Goal: Transaction & Acquisition: Purchase product/service

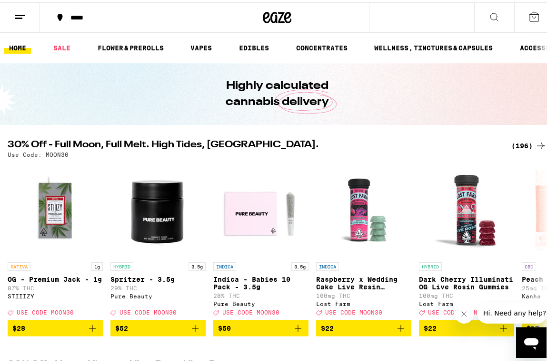
click at [108, 17] on div "*****" at bounding box center [117, 15] width 103 height 7
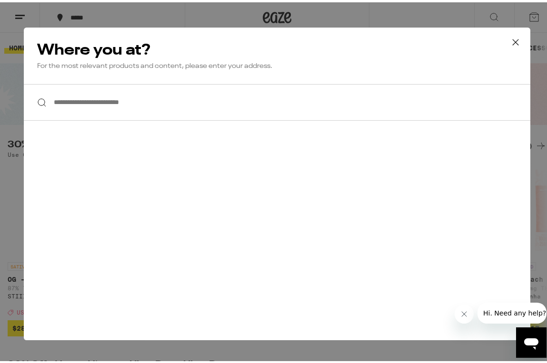
click at [107, 97] on input "**********" at bounding box center [277, 100] width 506 height 37
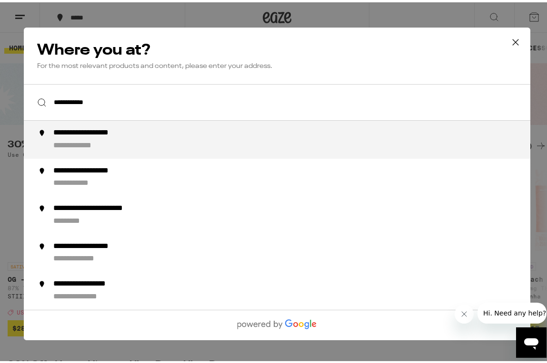
click at [107, 138] on div "**********" at bounding box center [295, 137] width 485 height 23
type input "**********"
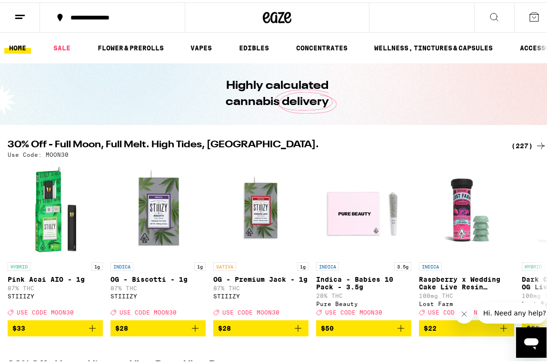
click at [149, 17] on div "**********" at bounding box center [117, 15] width 103 height 7
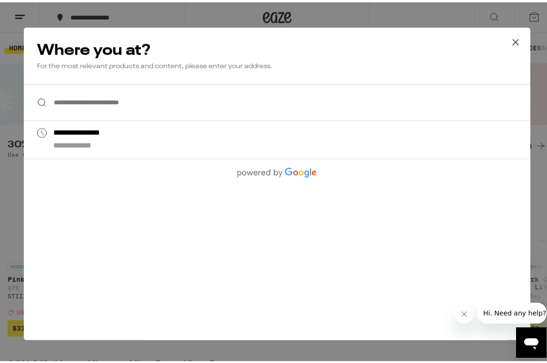
click at [516, 38] on icon at bounding box center [515, 40] width 14 height 14
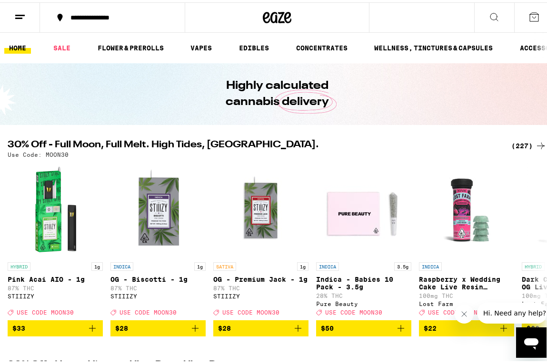
click at [519, 141] on div "(227)" at bounding box center [528, 143] width 35 height 11
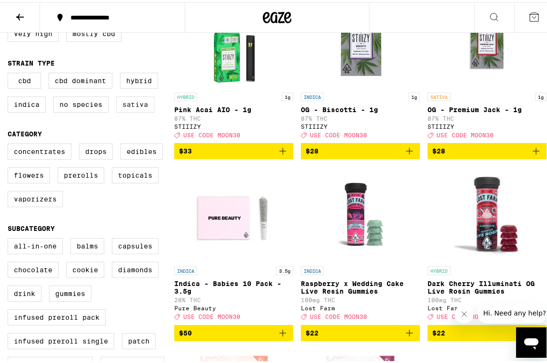
scroll to position [154, 0]
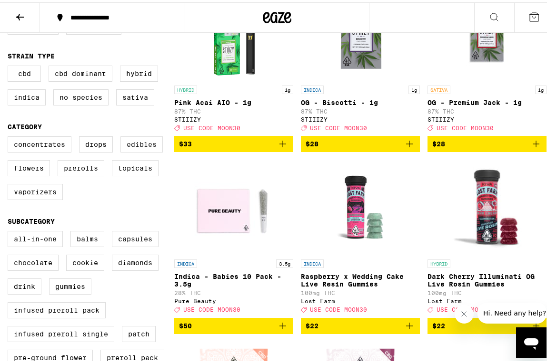
click at [140, 150] on label "Edibles" at bounding box center [141, 142] width 42 height 16
click at [10, 136] on input "Edibles" at bounding box center [10, 136] width 0 height 0
checkbox input "true"
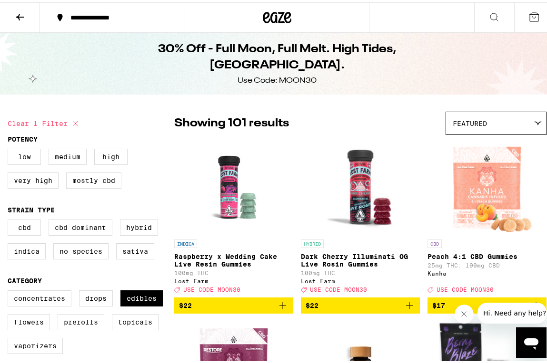
click at [355, 204] on img "Open page for Dark Cherry Illuminati OG Live Rosin Gummies from Lost Farm" at bounding box center [360, 184] width 101 height 95
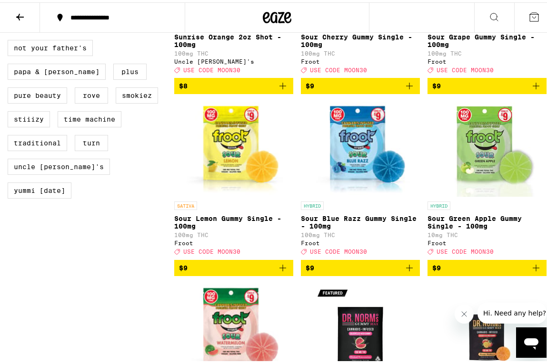
scroll to position [958, 0]
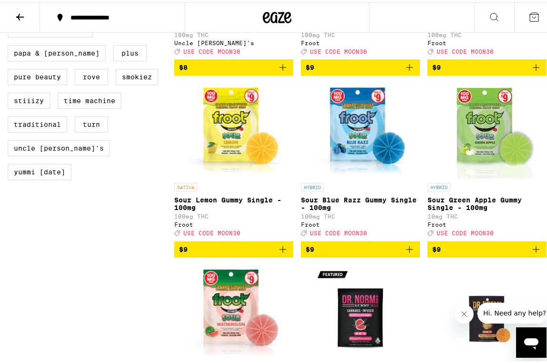
click at [282, 253] on icon "Add to bag" at bounding box center [282, 247] width 11 height 11
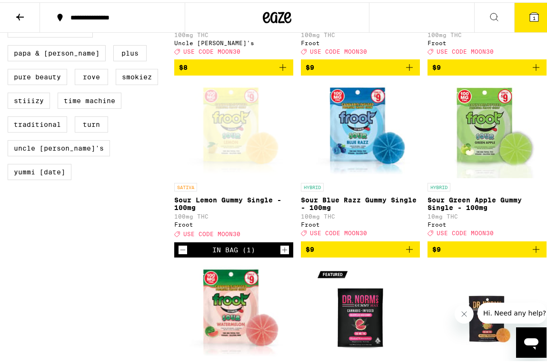
click at [403, 253] on icon "Add to bag" at bounding box center [408, 247] width 11 height 11
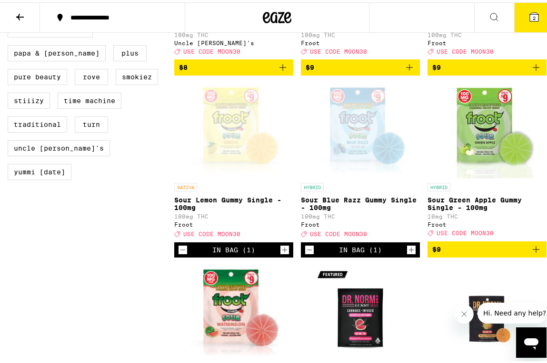
click at [530, 253] on icon "Add to bag" at bounding box center [535, 247] width 11 height 11
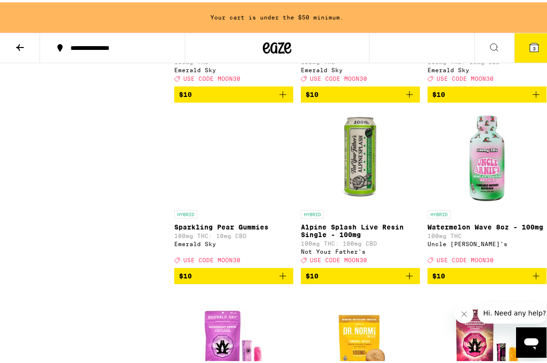
scroll to position [1522, 0]
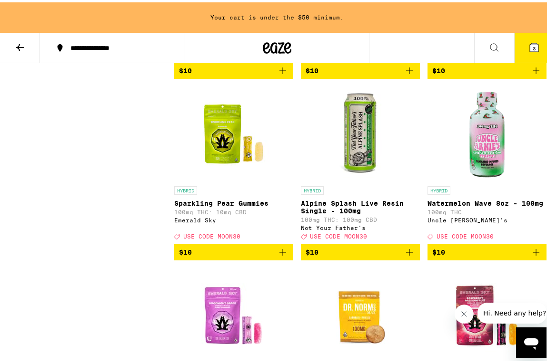
click at [406, 256] on icon "Add to bag" at bounding box center [408, 249] width 11 height 11
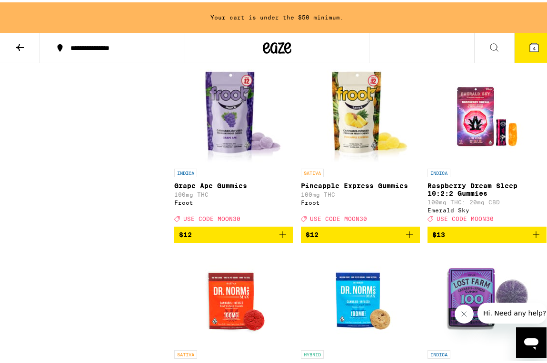
scroll to position [2086, 0]
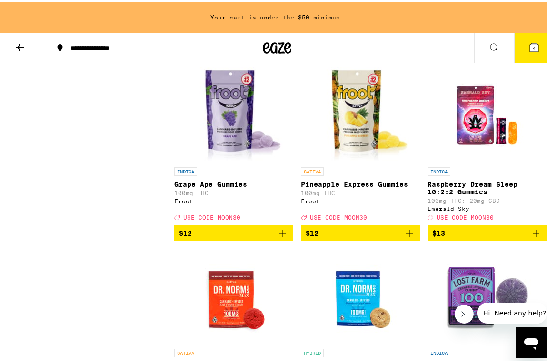
click at [403, 237] on icon "Add to bag" at bounding box center [408, 230] width 11 height 11
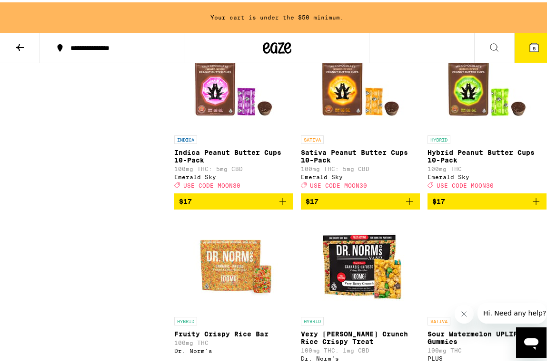
scroll to position [3249, 0]
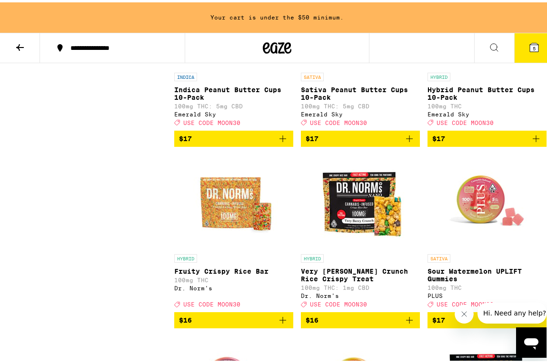
click at [408, 142] on icon "Add to bag" at bounding box center [408, 136] width 11 height 11
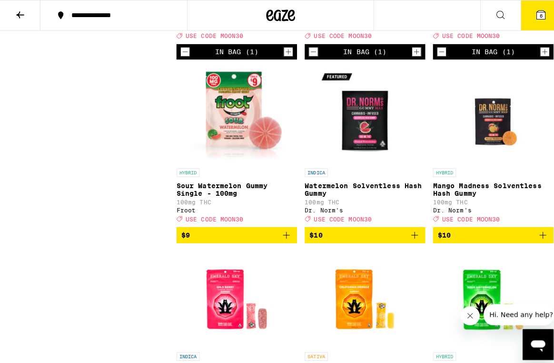
scroll to position [0, 0]
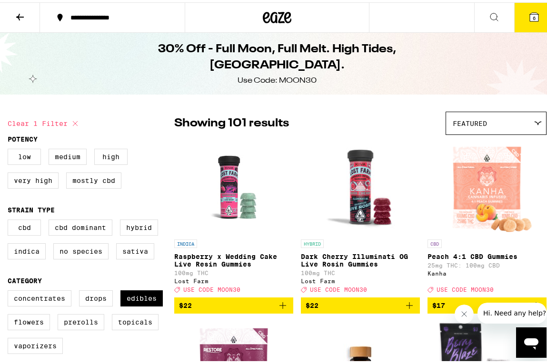
click at [529, 11] on icon at bounding box center [533, 14] width 9 height 9
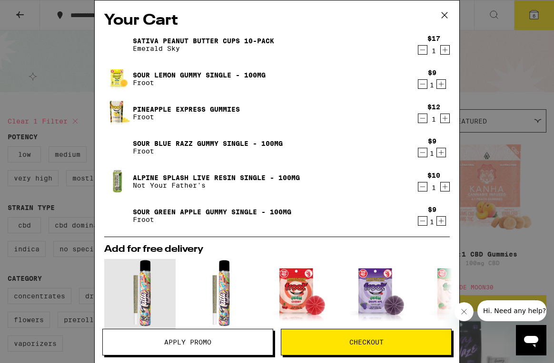
click at [187, 339] on span "Apply Promo" at bounding box center [187, 342] width 47 height 7
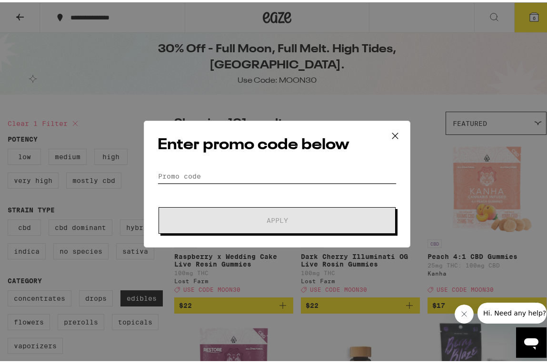
click at [226, 172] on input "Promo Code" at bounding box center [276, 174] width 239 height 14
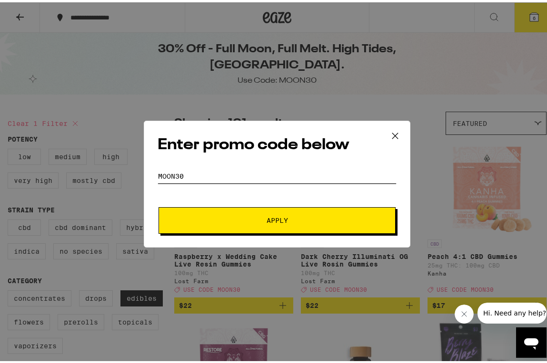
type input "moon30"
click at [158, 205] on button "Apply" at bounding box center [276, 218] width 237 height 27
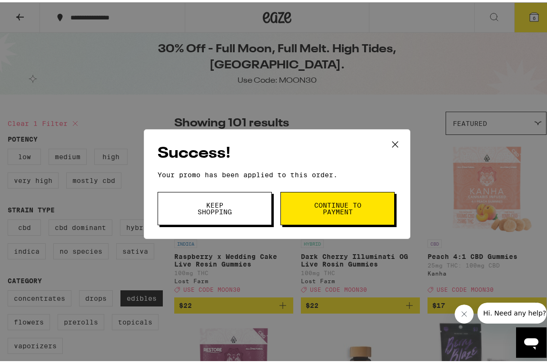
click at [235, 197] on button "Keep Shopping" at bounding box center [214, 206] width 114 height 33
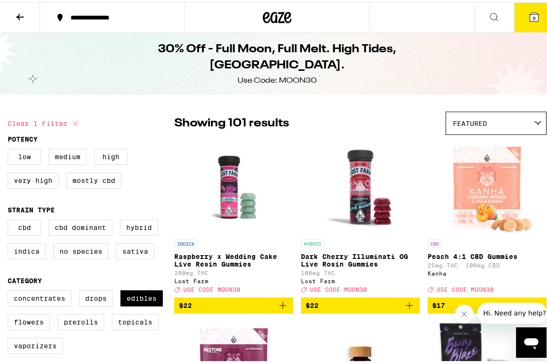
click at [530, 9] on icon at bounding box center [533, 14] width 11 height 11
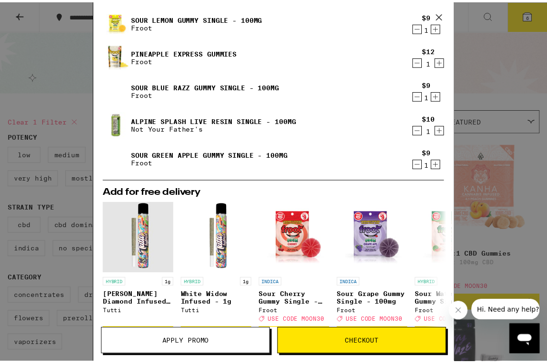
scroll to position [226, 0]
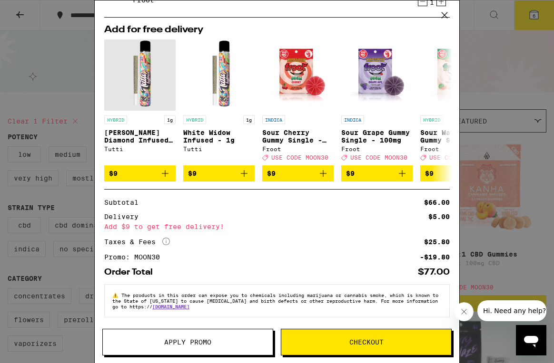
click at [439, 14] on icon at bounding box center [444, 15] width 14 height 14
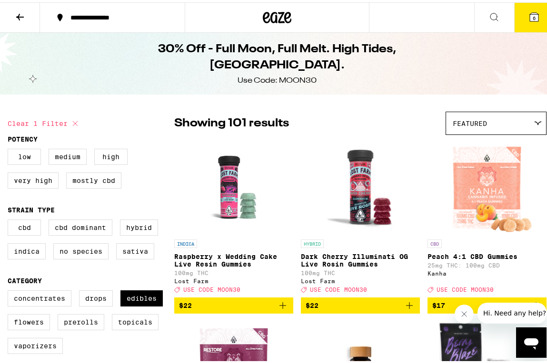
click at [77, 124] on icon at bounding box center [74, 121] width 11 height 11
checkbox input "false"
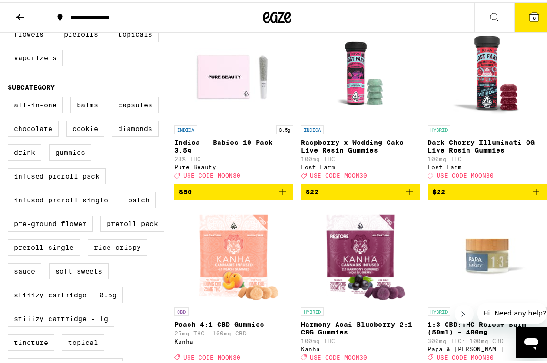
scroll to position [296, 0]
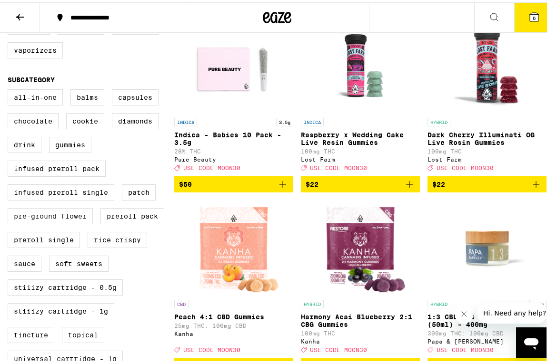
click at [60, 222] on label "Pre-ground Flower" at bounding box center [50, 214] width 85 height 16
click at [10, 89] on input "Pre-ground Flower" at bounding box center [10, 88] width 0 height 0
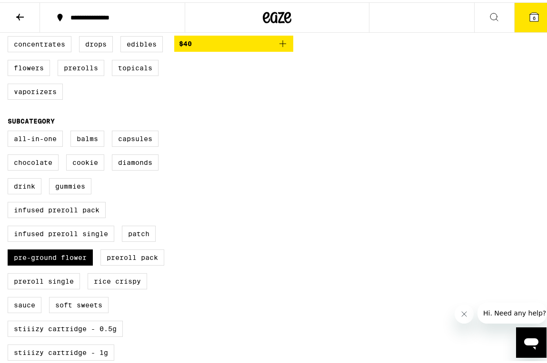
scroll to position [258, 0]
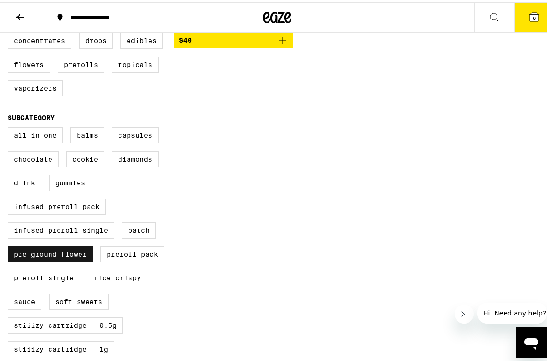
click at [51, 260] on label "Pre-ground Flower" at bounding box center [50, 252] width 85 height 16
click at [10, 127] on input "Pre-ground Flower" at bounding box center [10, 127] width 0 height 0
checkbox input "false"
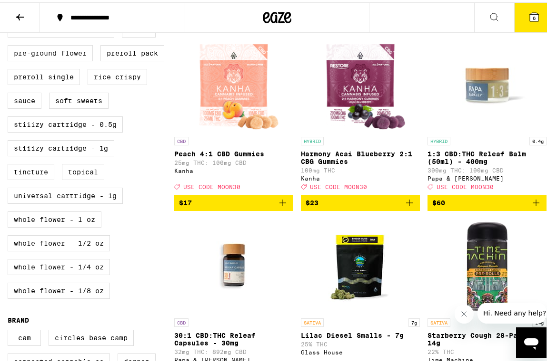
scroll to position [461, 0]
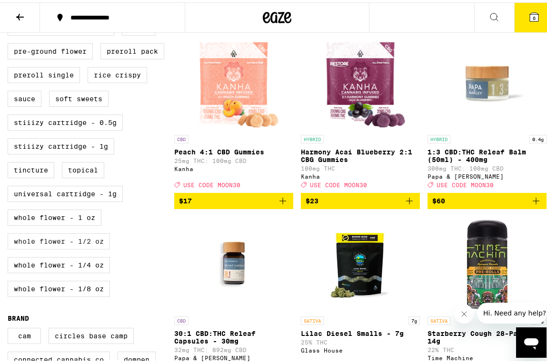
click at [53, 247] on label "Whole Flower - 1/2 oz" at bounding box center [59, 239] width 102 height 16
checkbox input "true"
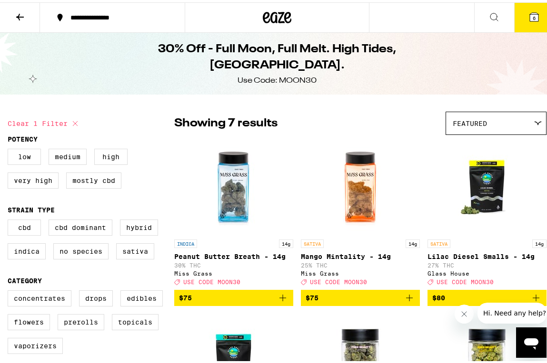
click at [344, 256] on p "Mango Mintality - 14g" at bounding box center [360, 255] width 119 height 8
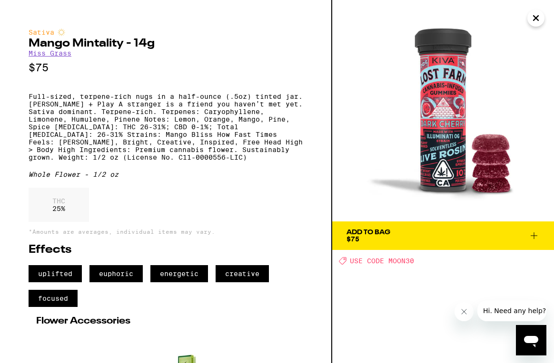
click at [533, 22] on icon "Close" at bounding box center [535, 18] width 11 height 14
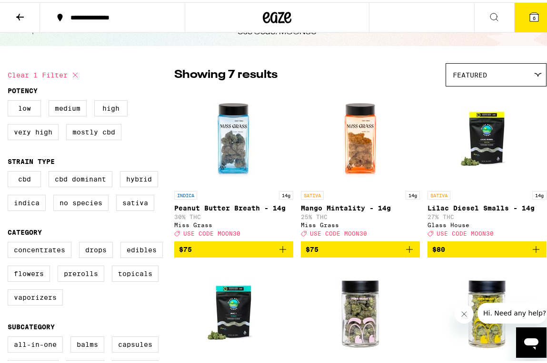
scroll to position [60, 0]
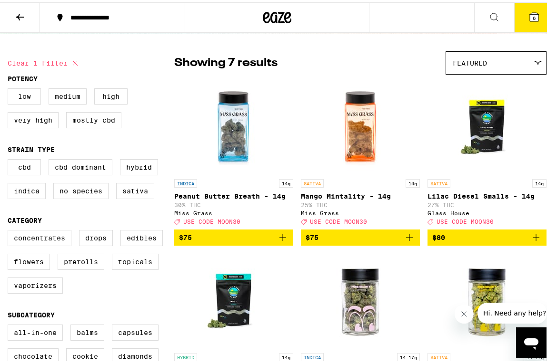
click at [317, 200] on div "SATIVA 14g Mango Mintality - 14g 25% THC Miss Grass Deal Created with Sketch. U…" at bounding box center [360, 200] width 119 height 46
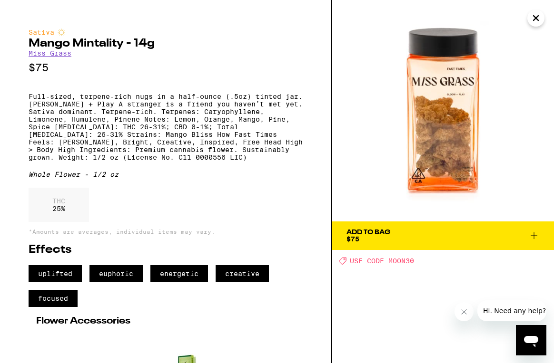
click at [415, 230] on span "Add To Bag $75" at bounding box center [442, 235] width 193 height 13
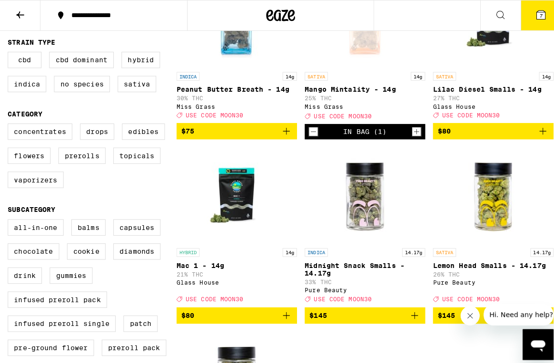
scroll to position [171, 0]
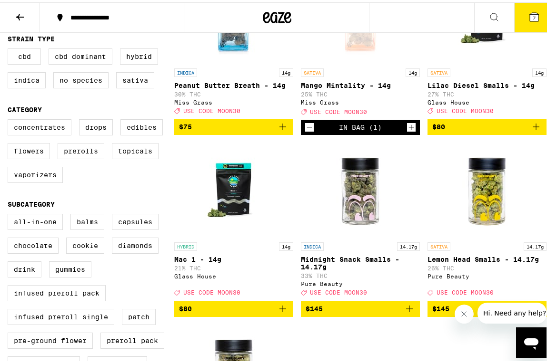
click at [532, 14] on span "7" at bounding box center [533, 16] width 3 height 6
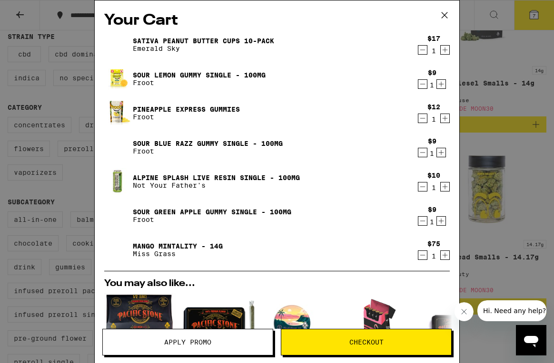
click at [353, 343] on span "Checkout" at bounding box center [366, 342] width 34 height 7
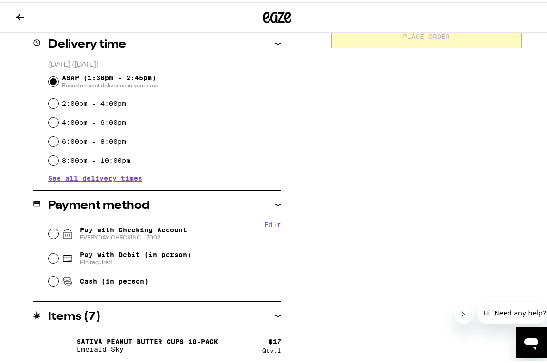
scroll to position [239, 0]
click at [53, 232] on input "Pay with Checking Account EVERYDAY CHECKING ...7002" at bounding box center [54, 231] width 10 height 10
radio input "true"
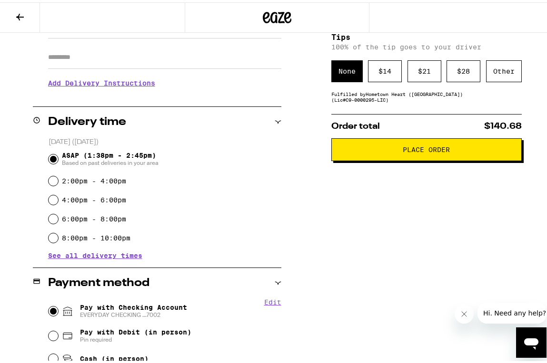
scroll to position [0, 0]
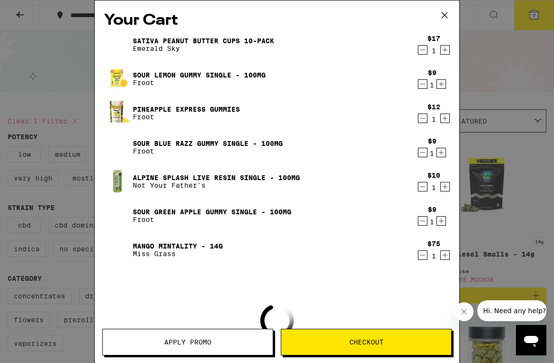
click at [444, 14] on icon at bounding box center [444, 15] width 14 height 14
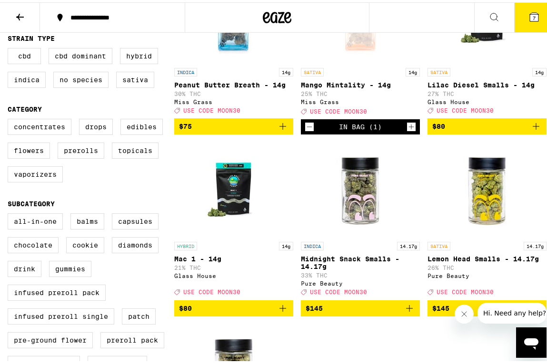
scroll to position [208, 0]
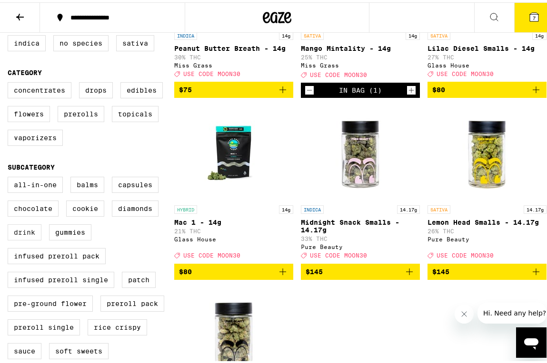
click at [17, 238] on label "Drink" at bounding box center [25, 230] width 34 height 16
click at [10, 176] on input "Drink" at bounding box center [10, 176] width 0 height 0
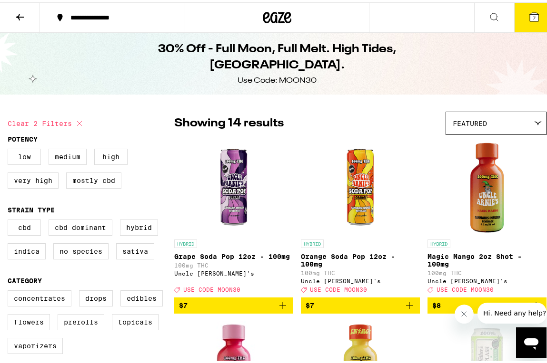
click at [84, 119] on icon at bounding box center [79, 121] width 11 height 11
checkbox input "false"
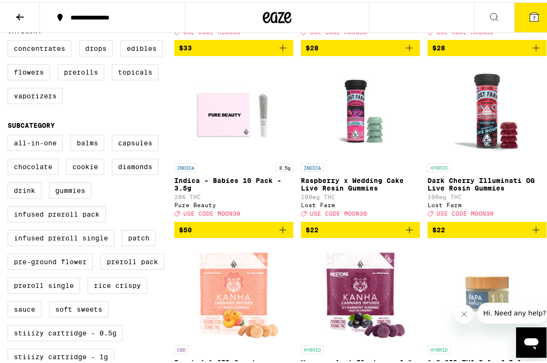
scroll to position [359, 0]
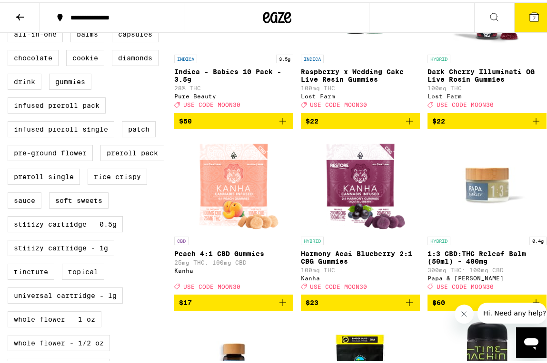
click at [30, 88] on label "Drink" at bounding box center [25, 79] width 34 height 16
click at [10, 26] on input "Drink" at bounding box center [10, 25] width 0 height 0
checkbox input "true"
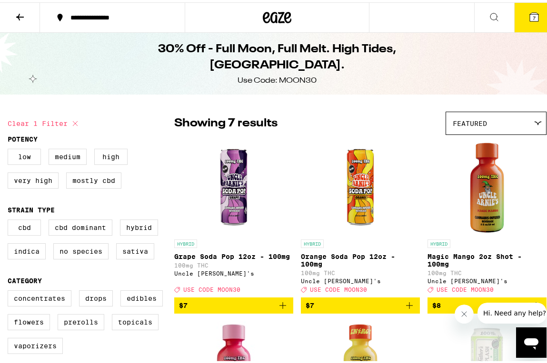
click at [403, 308] on icon "Add to bag" at bounding box center [408, 303] width 11 height 11
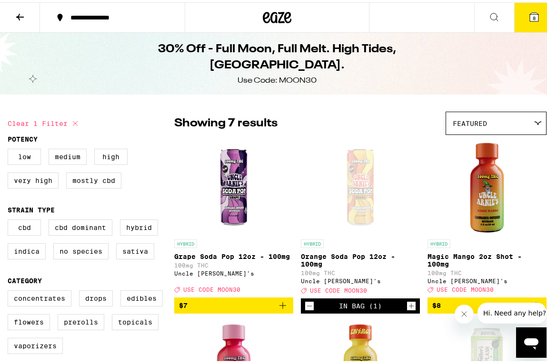
click at [20, 10] on icon at bounding box center [19, 14] width 11 height 11
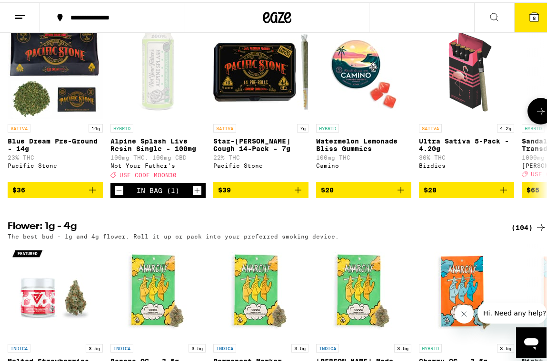
scroll to position [1029, 0]
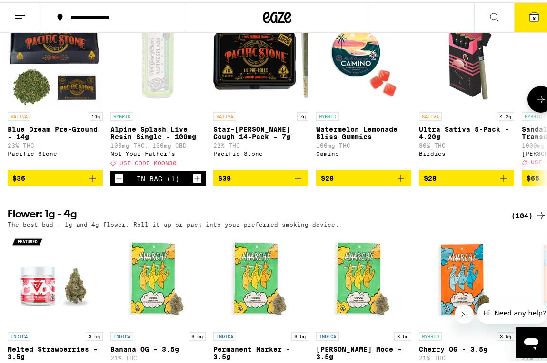
click at [530, 110] on button at bounding box center [540, 97] width 27 height 27
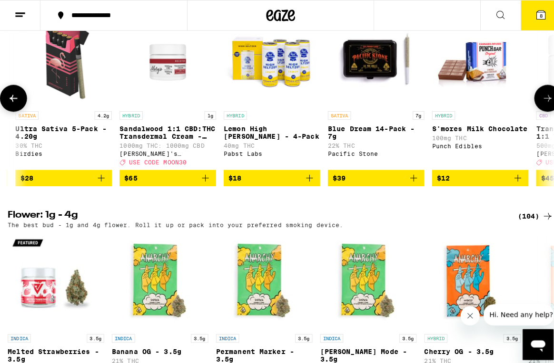
scroll to position [0, 428]
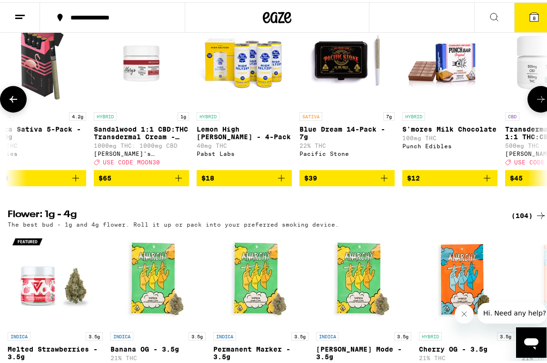
click at [282, 182] on icon "Add to bag" at bounding box center [280, 175] width 11 height 11
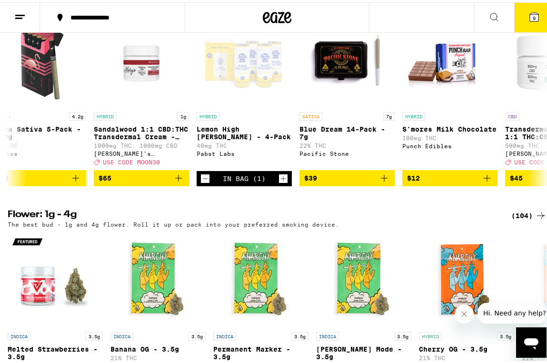
click at [532, 13] on span "9" at bounding box center [533, 16] width 3 height 6
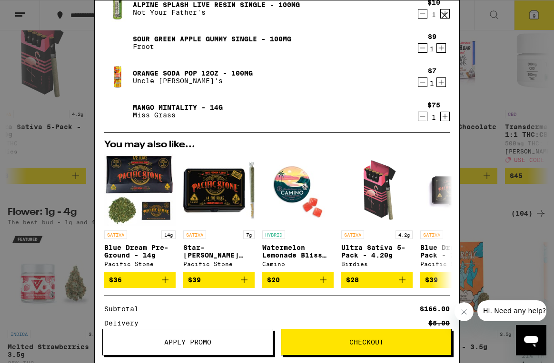
scroll to position [320, 0]
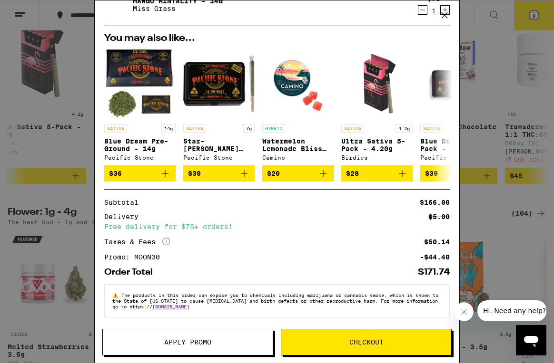
click at [362, 341] on span "Checkout" at bounding box center [366, 342] width 34 height 7
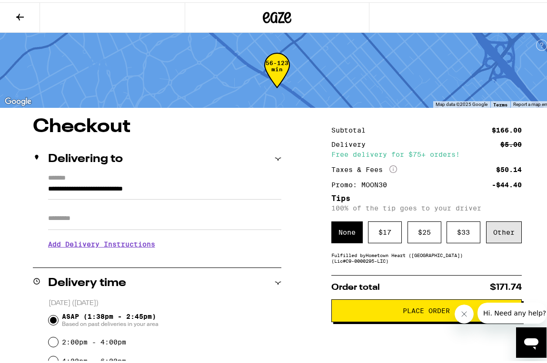
click at [508, 234] on div "Other" at bounding box center [504, 230] width 36 height 22
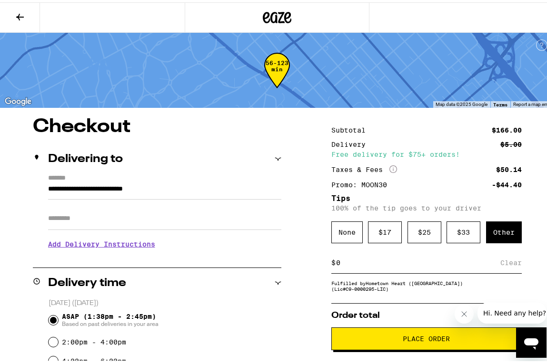
click at [342, 269] on div "$ Clear" at bounding box center [426, 260] width 190 height 21
click at [339, 263] on input at bounding box center [417, 260] width 165 height 9
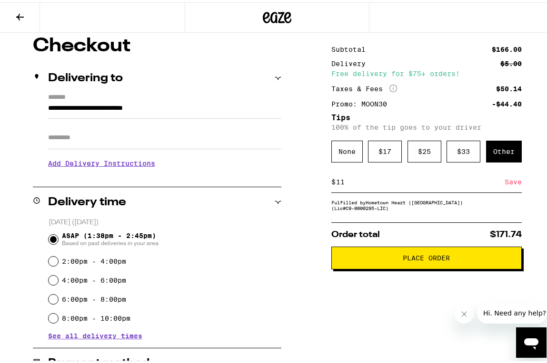
scroll to position [98, 0]
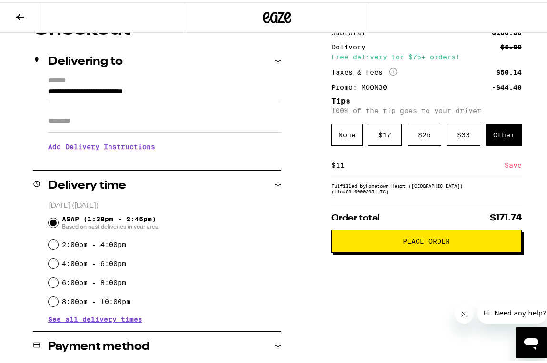
type input "1"
type input "8"
click at [271, 220] on div "ASAP (1:38pm - 2:45pm) Based on past deliveries in your area" at bounding box center [165, 220] width 233 height 25
click at [504, 168] on div "Save" at bounding box center [512, 163] width 17 height 21
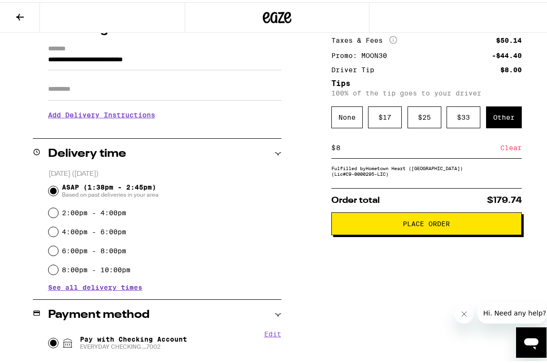
scroll to position [119, 0]
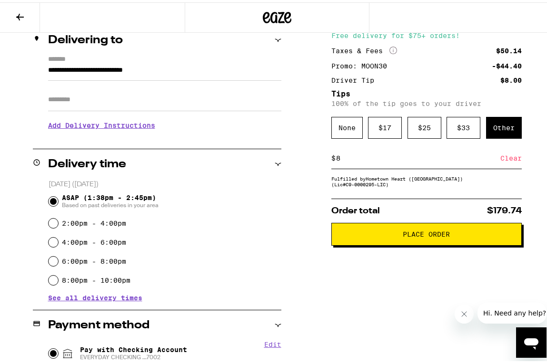
click at [410, 243] on button "Place Order" at bounding box center [426, 232] width 190 height 23
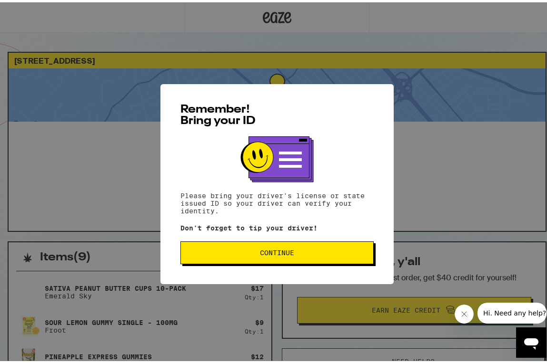
click at [246, 252] on span "Continue" at bounding box center [276, 250] width 177 height 7
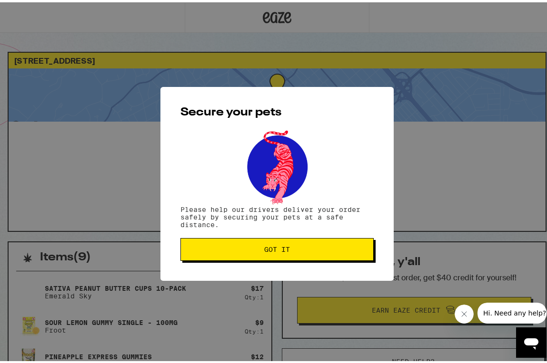
click at [246, 252] on button "Got it" at bounding box center [276, 247] width 193 height 23
